Goal: Task Accomplishment & Management: Use online tool/utility

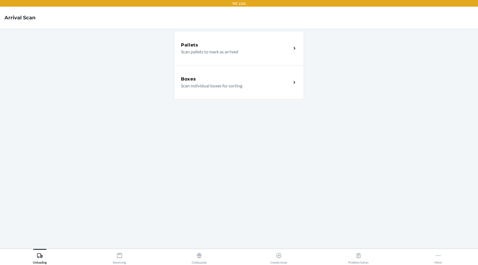
click at [204, 63] on div "Pallets Scan pallets to mark as arrived" at bounding box center [239, 48] width 130 height 34
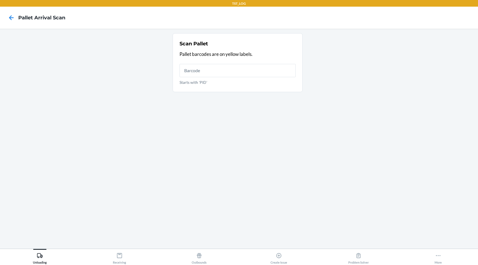
click at [124, 247] on main "Scan Pallet Pallet barcodes are on yellow labels. Starts with 'PID'" at bounding box center [239, 139] width 478 height 220
click at [122, 253] on icon at bounding box center [119, 255] width 6 height 6
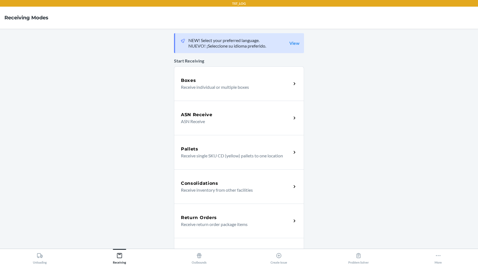
click at [229, 152] on div "Pallets" at bounding box center [236, 149] width 110 height 7
